Goal: Complete application form: Complete application form

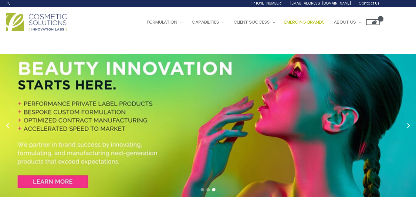
click at [284, 25] on span "Emerging Brands" at bounding box center [304, 22] width 40 height 6
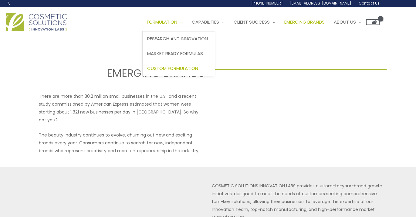
click at [147, 72] on span "Custom Formulation" at bounding box center [172, 68] width 51 height 6
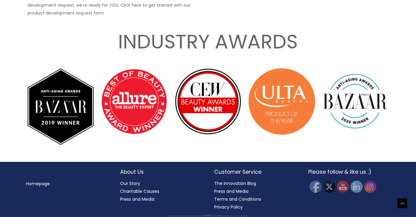
scroll to position [1032, 0]
click at [133, 17] on p "If you have a custom formula idea and are ready to submit a product development…" at bounding box center [116, 5] width 177 height 24
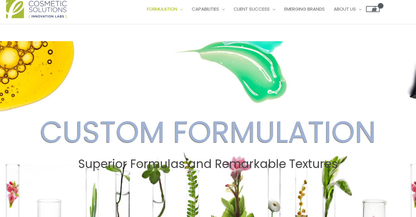
scroll to position [0, 0]
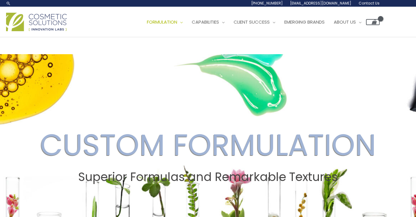
click at [0, 0] on span "Contact Us" at bounding box center [0, 0] width 0 height 0
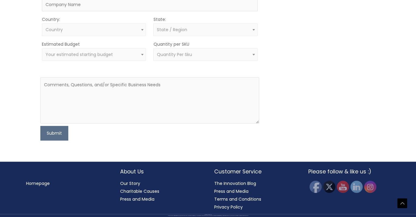
scroll to position [334, 0]
type input "Brian"
type input "Anderson"
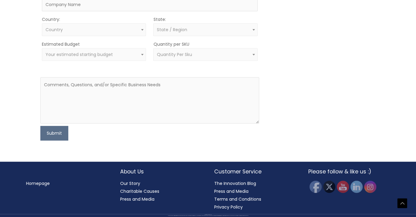
type input "[EMAIL_ADDRESS][DOMAIN_NAME]"
type input "9"
type input "(949) 929-8940"
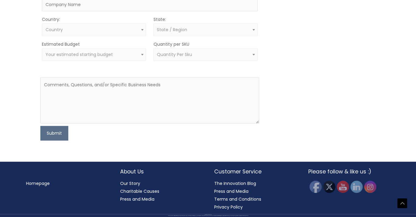
click at [339, 92] on div "MOQ TRIGGER STEP 2 TRIGGER" at bounding box center [320, 40] width 109 height 202
click at [82, 11] on input "Company" at bounding box center [149, 4] width 215 height 13
type input "Aroyo"
click at [68, 33] on span "Country" at bounding box center [93, 30] width 97 height 6
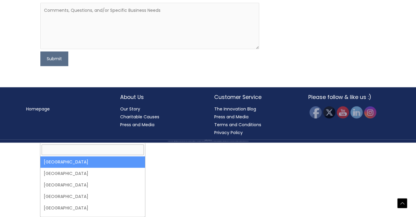
select select "United States"
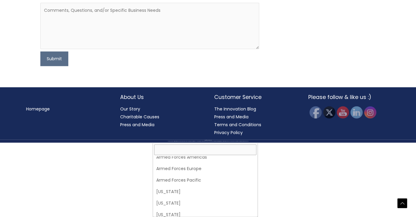
scroll to position [61, 0]
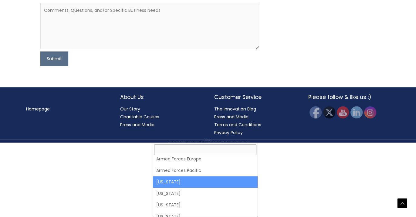
select select "California"
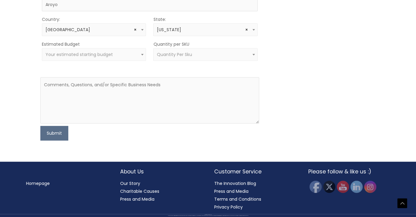
click at [102, 58] on span "Your estimated starting budget" at bounding box center [78, 55] width 67 height 6
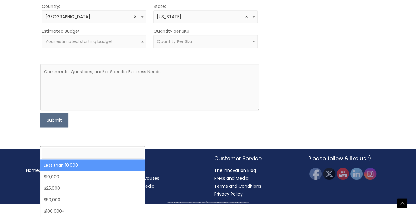
select select "-10000"
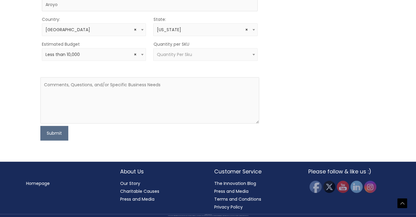
click at [176, 58] on span "Quantity Per Sku" at bounding box center [174, 55] width 35 height 6
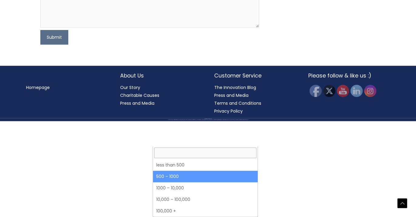
select select "8"
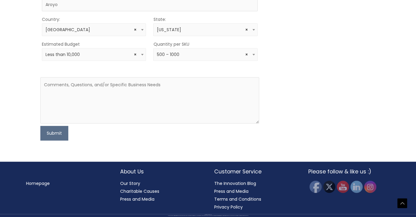
click at [189, 58] on span "× 500 – 1000" at bounding box center [205, 55] width 97 height 6
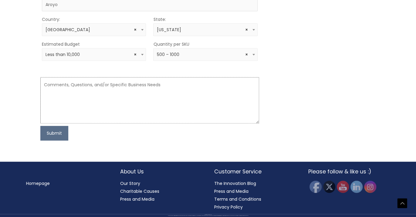
click at [45, 124] on textarea at bounding box center [149, 100] width 218 height 46
click at [67, 124] on textarea at bounding box center [149, 100] width 218 height 46
click at [59, 124] on textarea at bounding box center [149, 100] width 218 height 46
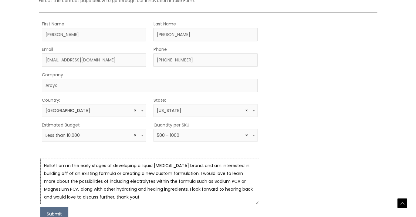
scroll to position [193, 0]
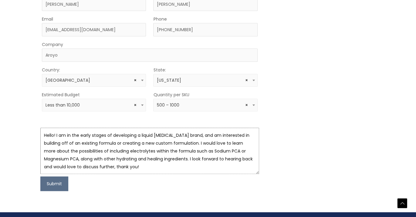
type textarea "Hello! I am in the early stages of developing a liquid lip balm brand, and am i…"
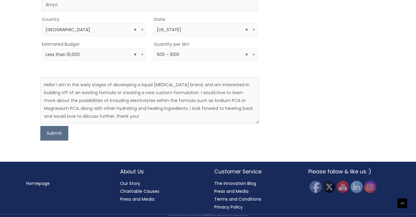
scroll to position [395, 0]
click at [53, 141] on button "Submit" at bounding box center [54, 133] width 28 height 15
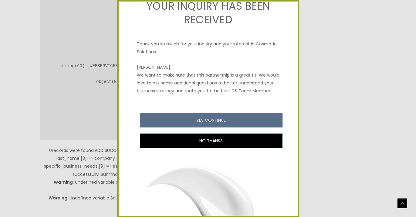
scroll to position [30, 0]
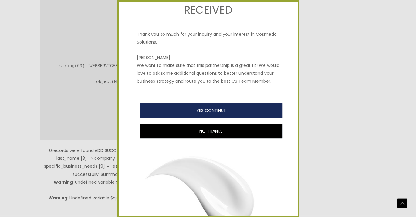
click at [209, 118] on button "YES CONTINUE" at bounding box center [211, 111] width 143 height 15
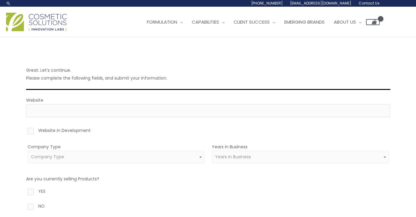
click at [30, 129] on label "Website in Development" at bounding box center [208, 132] width 364 height 10
click at [24, 129] on input "Website in Development" at bounding box center [22, 129] width 4 height 4
checkbox input "true"
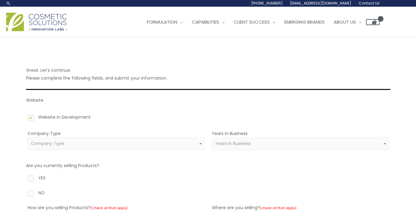
click at [66, 146] on span "Company Type" at bounding box center [116, 144] width 170 height 6
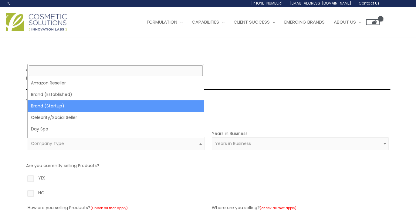
select select "39"
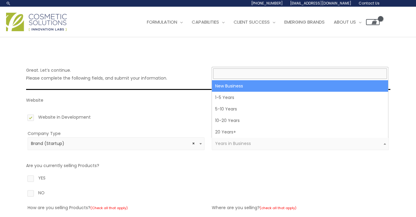
click at [234, 146] on span "Years in Business" at bounding box center [233, 144] width 36 height 6
select select "1"
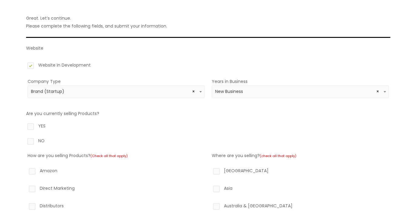
scroll to position [61, 0]
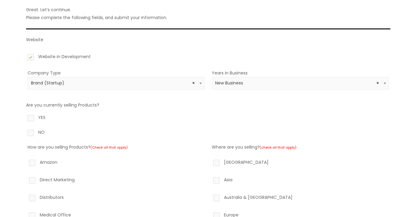
click at [32, 133] on label "NO" at bounding box center [208, 134] width 364 height 10
click at [24, 133] on input "NO" at bounding box center [22, 131] width 4 height 4
radio input "true"
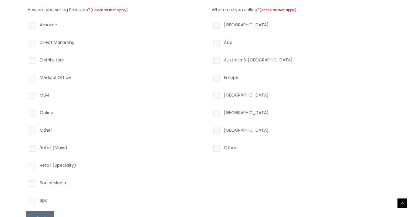
scroll to position [212, 0]
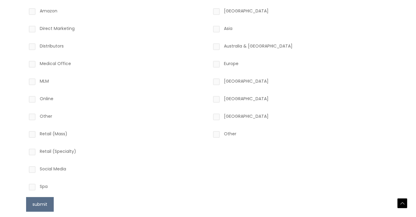
click at [33, 100] on label "Online" at bounding box center [116, 100] width 177 height 10
click at [25, 99] on input "Online" at bounding box center [24, 97] width 4 height 4
checkbox input "true"
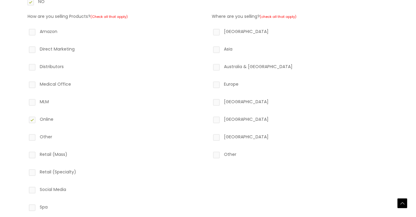
scroll to position [182, 0]
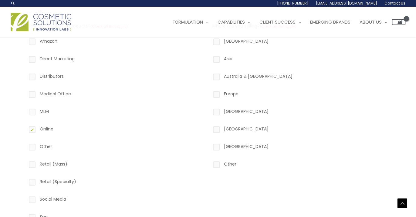
click at [218, 41] on label "North America" at bounding box center [300, 42] width 177 height 10
click at [210, 41] on input "North America" at bounding box center [208, 39] width 4 height 4
checkbox input "true"
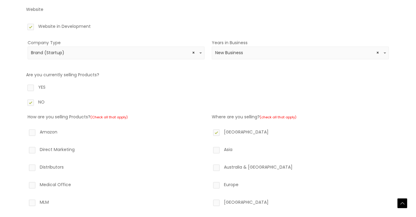
scroll to position [121, 0]
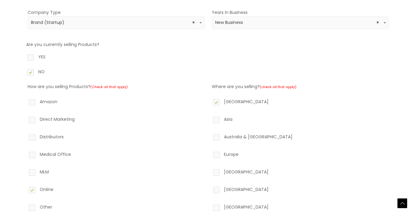
click at [30, 190] on label "Online" at bounding box center [116, 191] width 177 height 10
click at [25, 190] on input "Online" at bounding box center [24, 188] width 4 height 4
checkbox input "false"
click at [215, 102] on label "North America" at bounding box center [300, 103] width 177 height 10
click at [210, 102] on input "North America" at bounding box center [208, 100] width 4 height 4
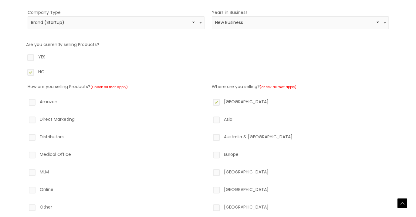
checkbox input "false"
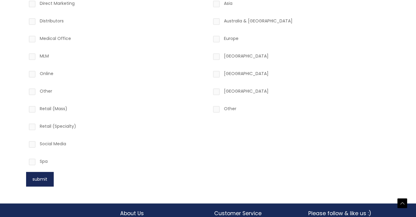
scroll to position [243, 0]
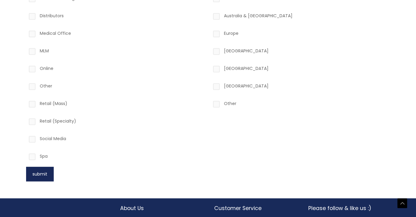
click at [33, 172] on button "submit" at bounding box center [40, 174] width 28 height 15
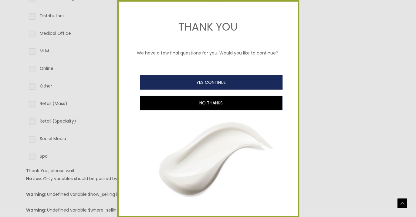
click at [210, 90] on button "YES CONTINUE" at bounding box center [211, 82] width 143 height 15
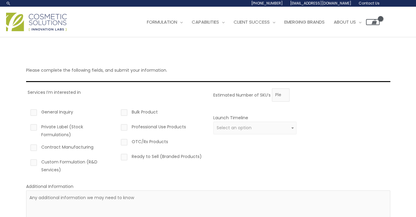
click at [34, 112] on label "General Inquiry" at bounding box center [70, 113] width 83 height 10
click at [27, 112] on input "General Inquiry" at bounding box center [25, 110] width 4 height 4
checkbox input "true"
click at [33, 161] on label "Custom Formulation (R&D Services)" at bounding box center [70, 166] width 83 height 16
click at [27, 161] on input "Custom Formulation (R&D Services)" at bounding box center [25, 160] width 4 height 4
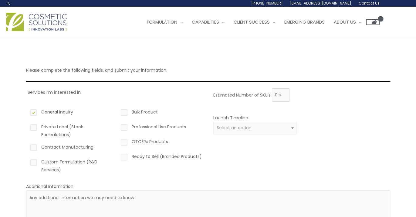
checkbox input "true"
click at [257, 126] on span "Select an option" at bounding box center [255, 128] width 76 height 6
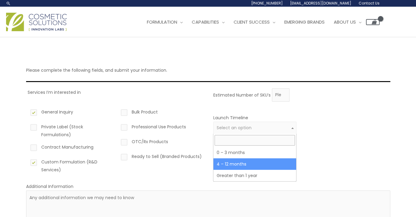
select select "3"
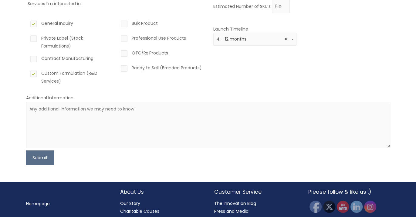
scroll to position [91, 0]
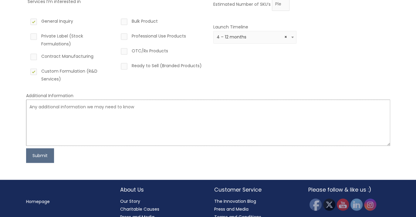
click at [196, 125] on textarea at bounding box center [208, 123] width 364 height 46
type textarea "I am in the very early stages of brand ideation and product development!"
click at [109, 106] on textarea "I am in the very early stages of brand ideation and product development!" at bounding box center [208, 123] width 364 height 46
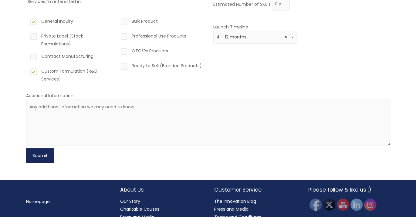
click at [37, 153] on button "Submit" at bounding box center [40, 156] width 28 height 15
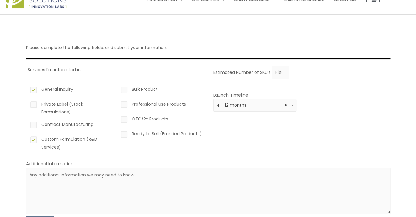
scroll to position [0, 0]
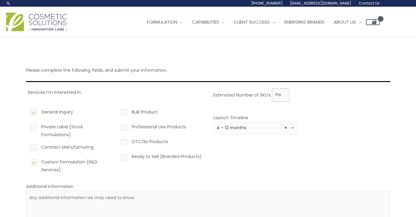
click at [287, 92] on input "Estimated Number of SKU’s" at bounding box center [281, 95] width 18 height 13
click at [282, 92] on input "1" at bounding box center [281, 95] width 18 height 13
click at [303, 97] on div "Estimated Number of SKU’s 1" at bounding box center [300, 95] width 174 height 13
click at [283, 93] on input "2" at bounding box center [281, 95] width 18 height 13
click at [278, 96] on input "2" at bounding box center [281, 95] width 18 height 13
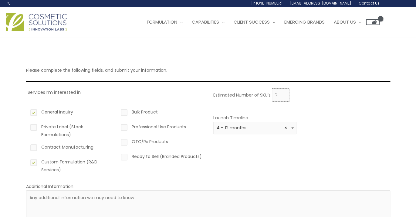
drag, startPoint x: 278, startPoint y: 96, endPoint x: 269, endPoint y: 94, distance: 9.0
click at [269, 94] on div "Estimated Number of SKU’s 2" at bounding box center [300, 95] width 174 height 13
click at [297, 96] on div "Estimated Number of SKU’s 2" at bounding box center [300, 95] width 174 height 13
type input "1"
click at [282, 97] on input "1" at bounding box center [281, 95] width 18 height 13
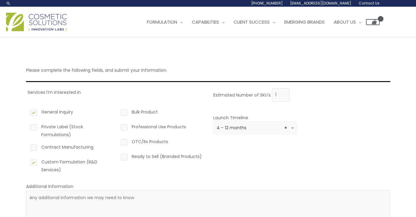
click at [293, 97] on div "Estimated Number of SKU’s 1" at bounding box center [300, 95] width 174 height 13
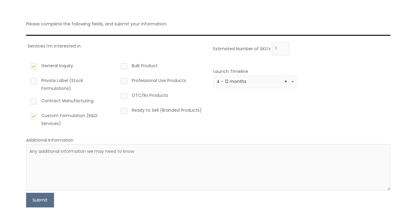
scroll to position [61, 0]
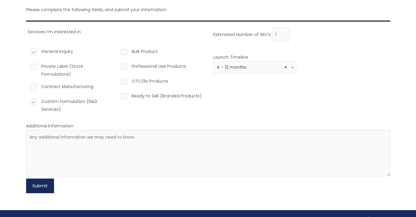
click at [50, 187] on button "Submit" at bounding box center [40, 186] width 28 height 15
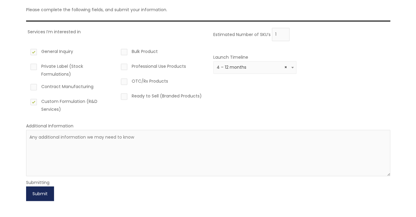
click at [41, 197] on button "Submit" at bounding box center [40, 194] width 28 height 15
click at [163, 150] on textarea at bounding box center [208, 153] width 364 height 46
click at [70, 131] on textarea at bounding box center [208, 153] width 364 height 46
click at [62, 146] on textarea at bounding box center [208, 153] width 364 height 46
type textarea "I am in the very early stages of research and product development."
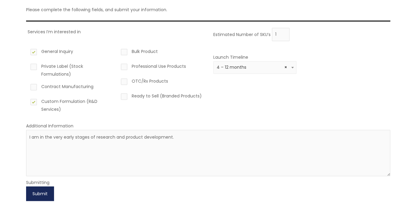
click at [32, 188] on button "Submit" at bounding box center [40, 194] width 28 height 15
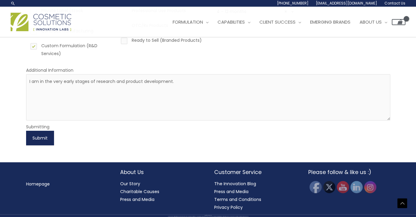
scroll to position [0, 0]
